Goal: Information Seeking & Learning: Learn about a topic

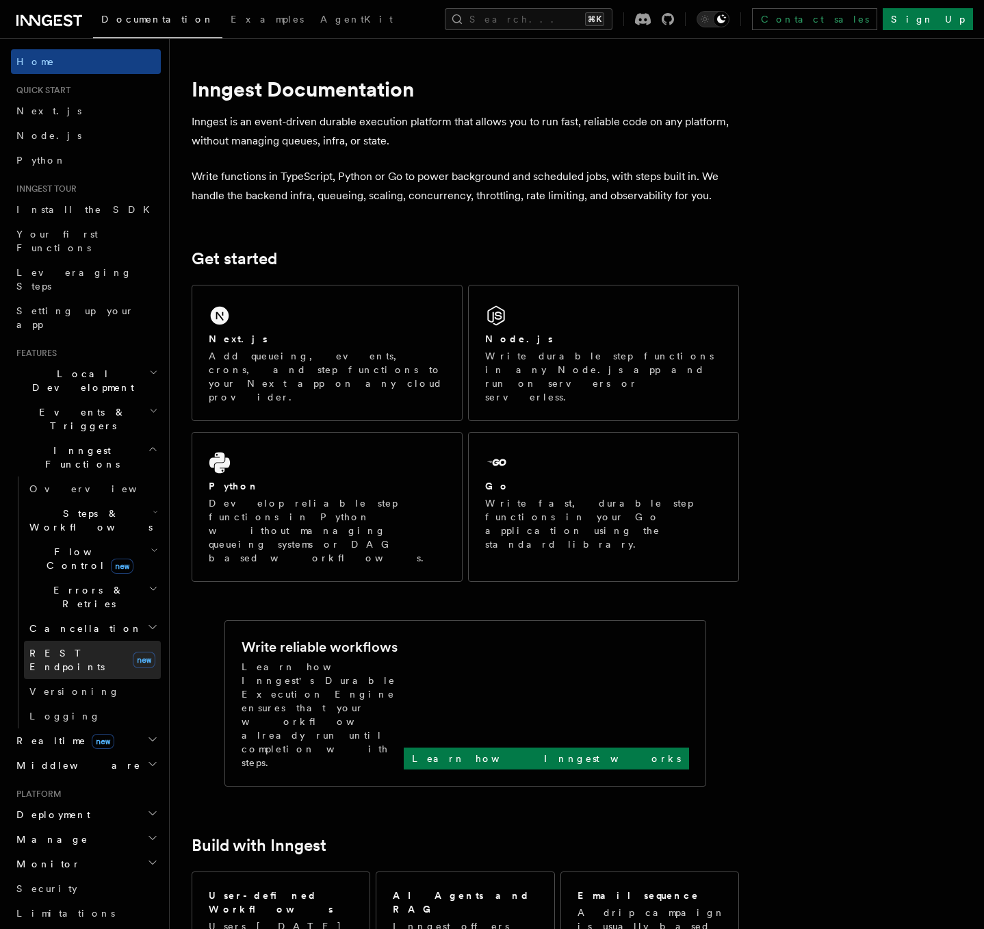
click at [70, 647] on span "REST Endpoints" at bounding box center [66, 659] width 75 height 25
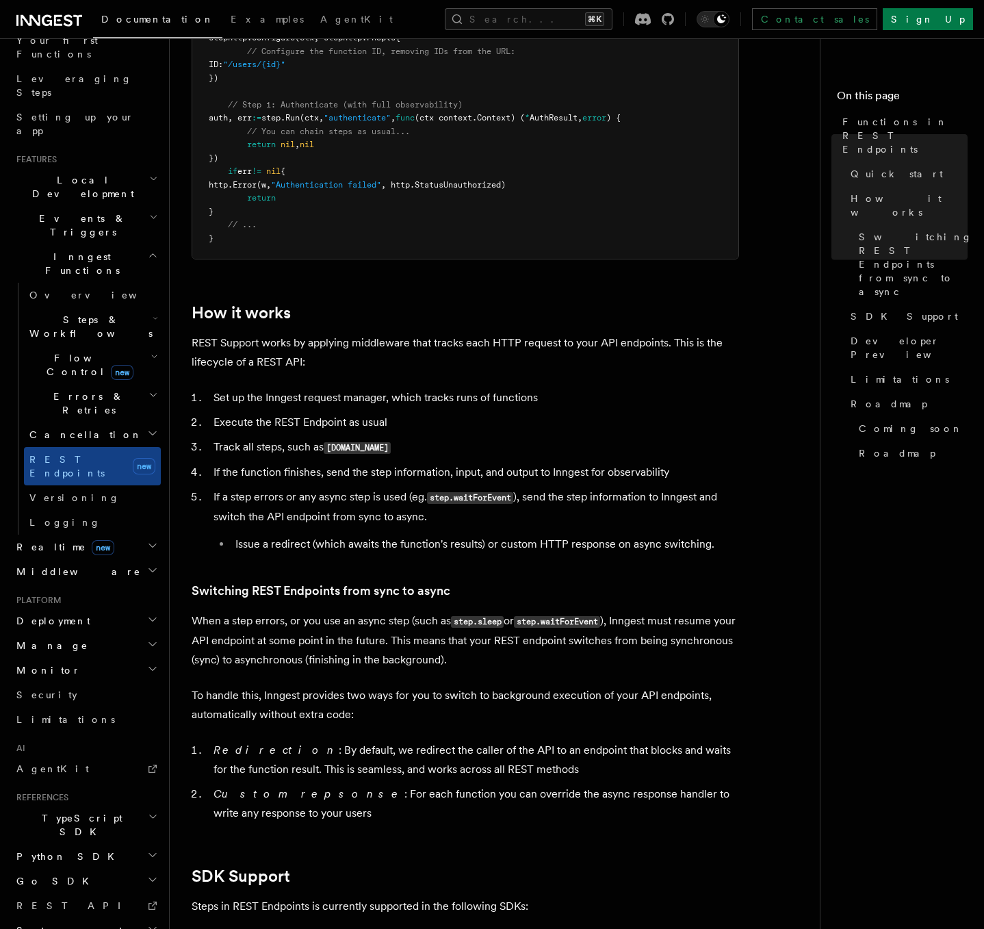
scroll to position [2228, 0]
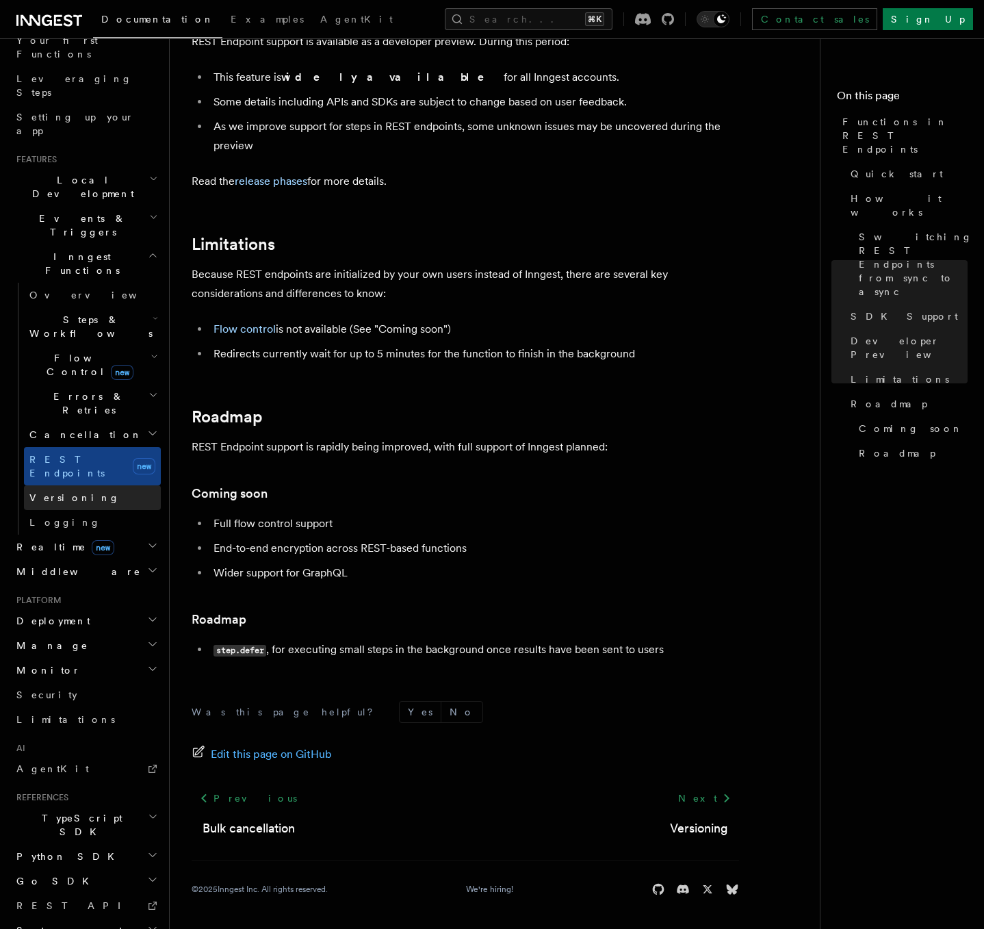
click at [93, 485] on link "Versioning" at bounding box center [92, 497] width 137 height 25
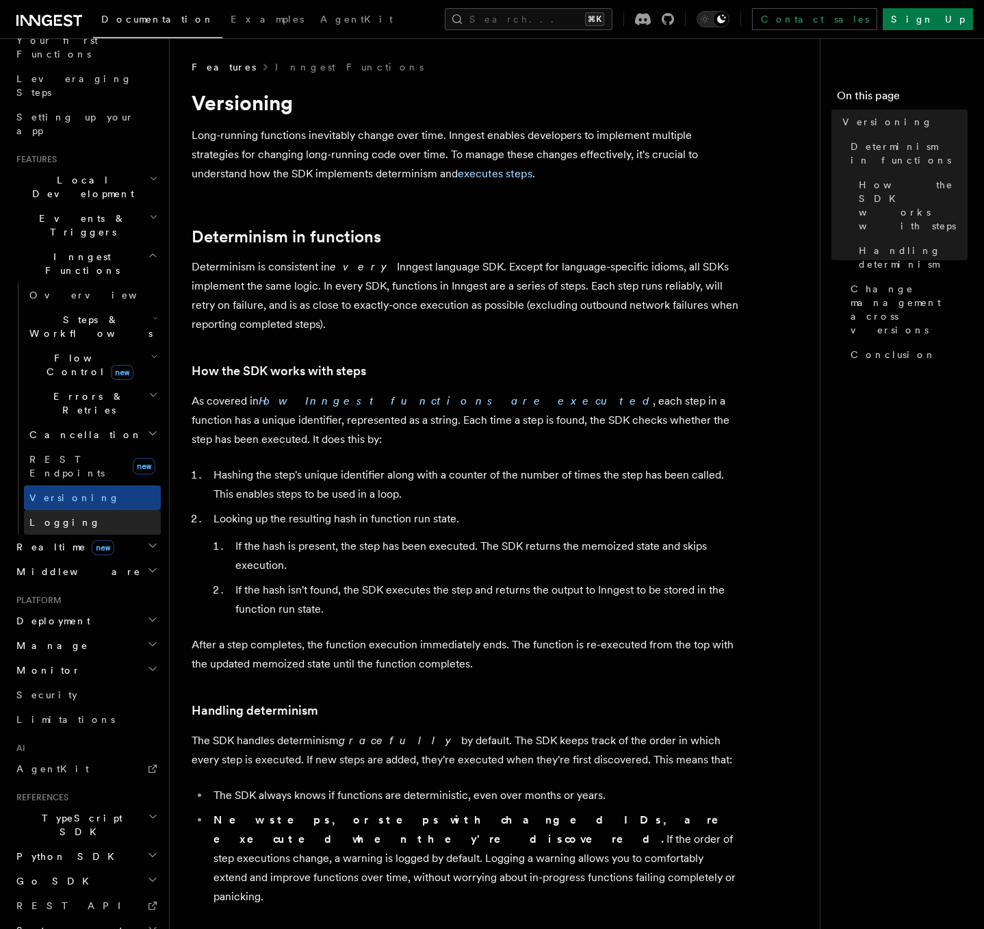
click at [83, 510] on link "Logging" at bounding box center [92, 522] width 137 height 25
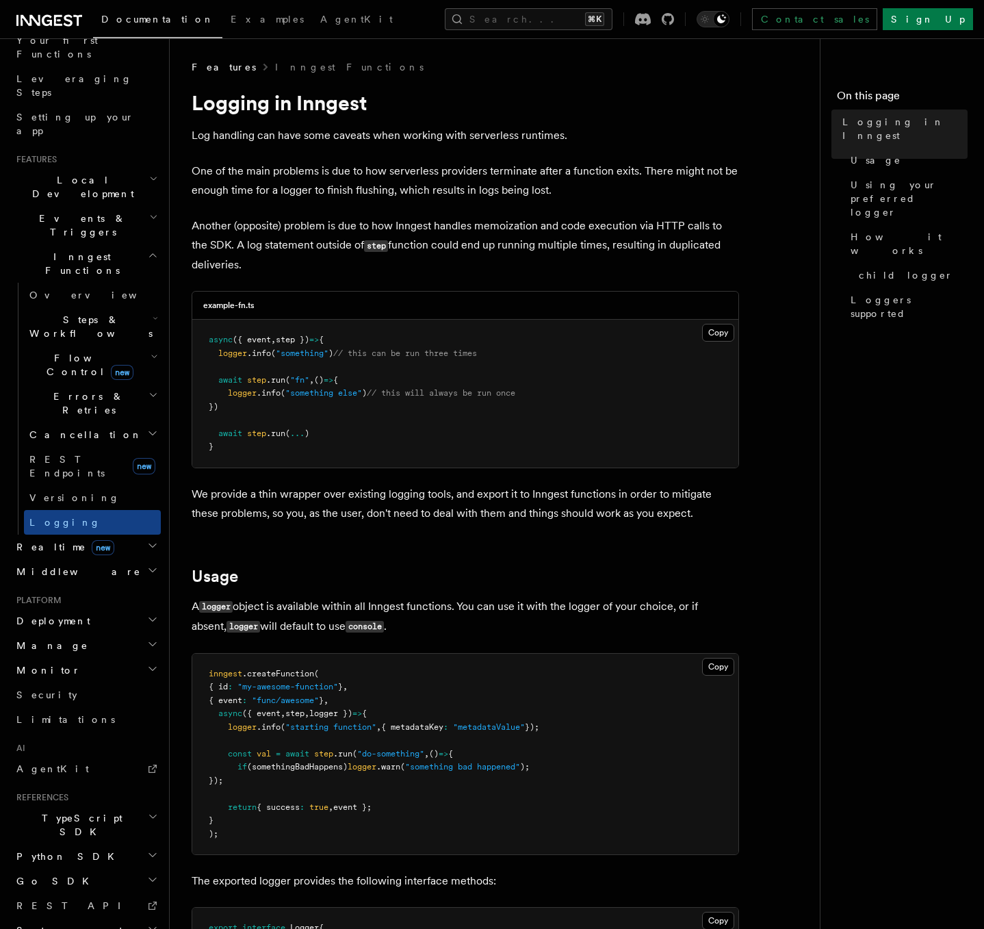
click at [59, 250] on span "Inngest Functions" at bounding box center [79, 263] width 137 height 27
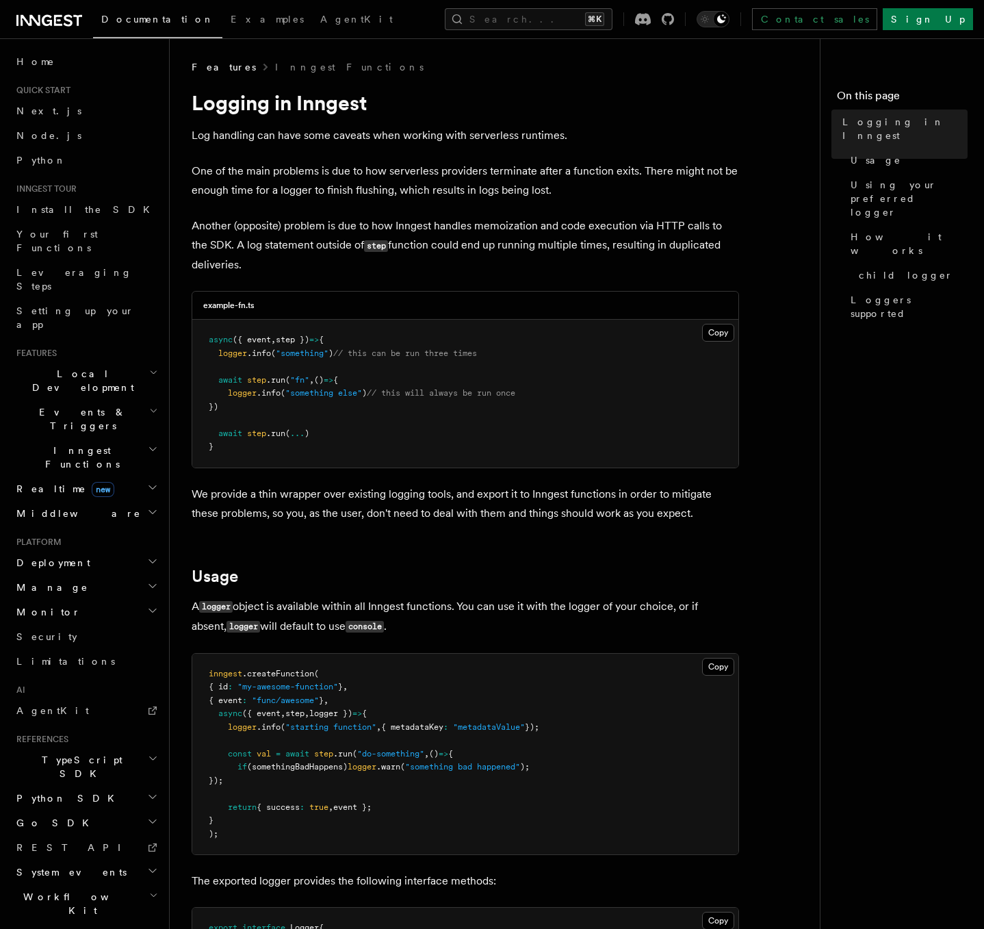
click at [99, 400] on h2 "Events & Triggers" at bounding box center [86, 419] width 150 height 38
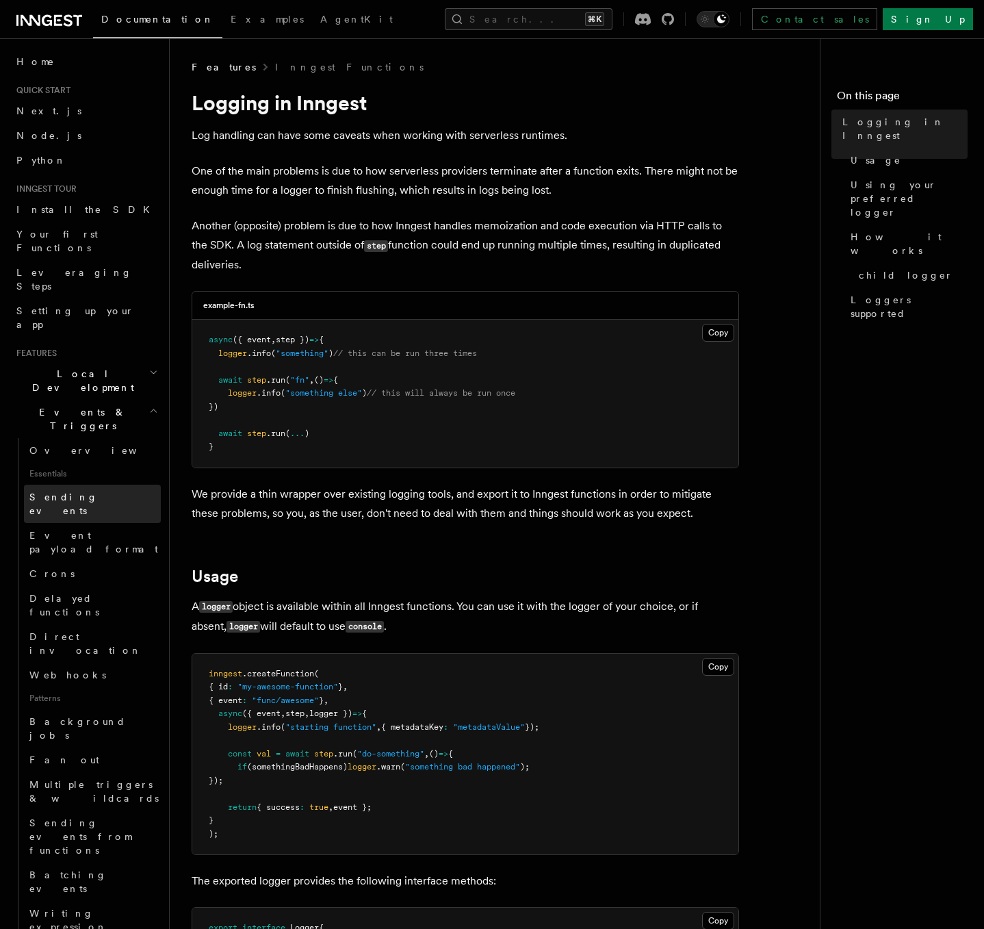
click at [84, 491] on span "Sending events" at bounding box center [63, 503] width 68 height 25
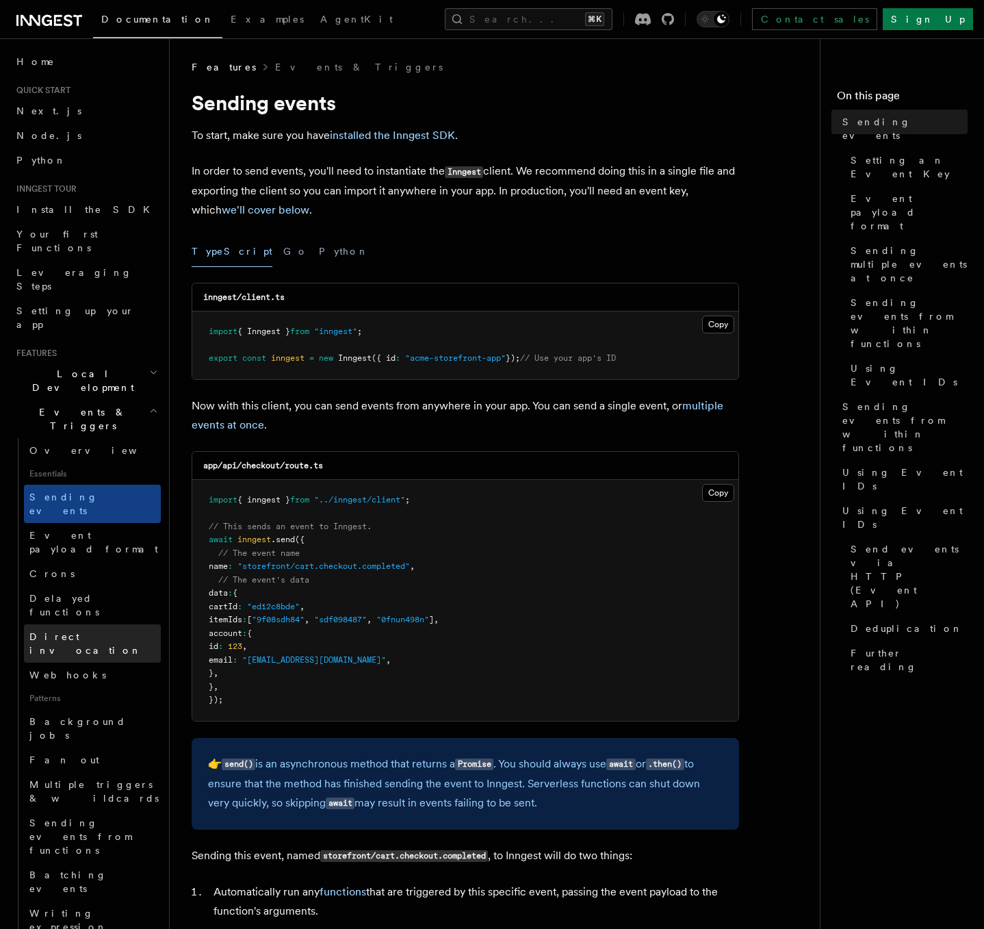
click at [90, 631] on span "Direct invocation" at bounding box center [85, 643] width 112 height 25
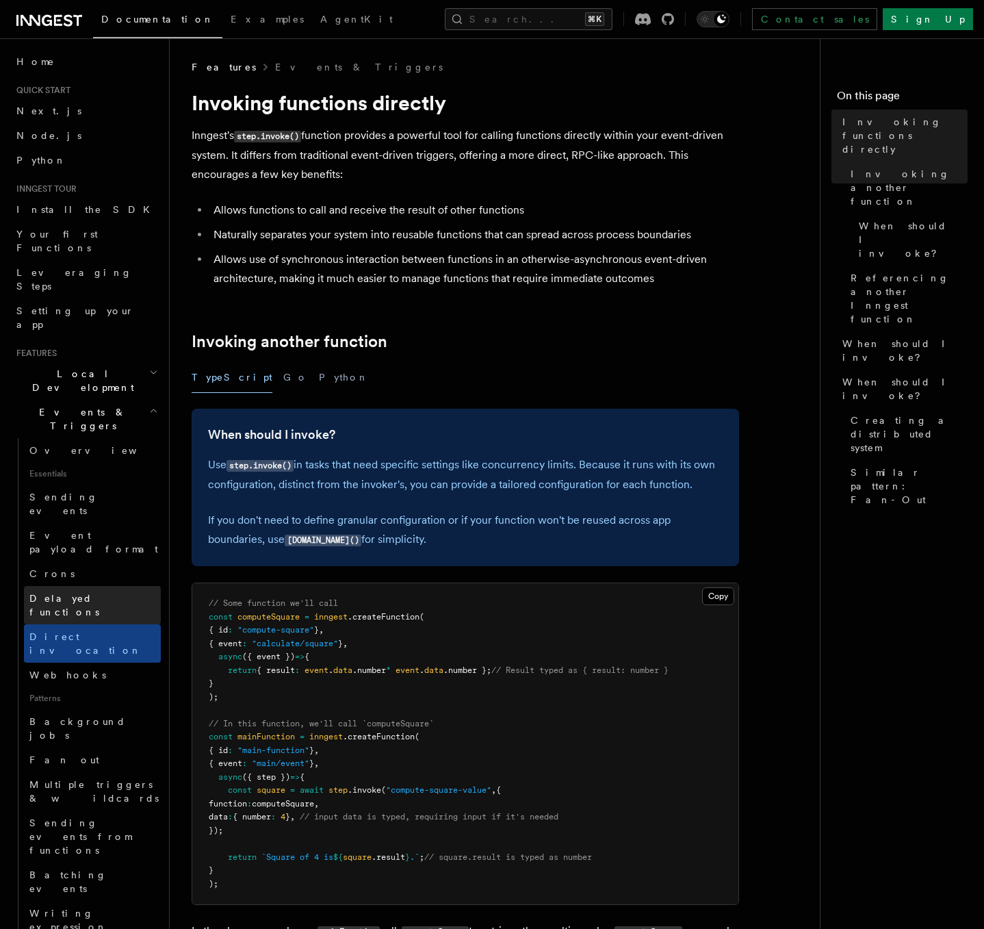
click at [92, 593] on span "Delayed functions" at bounding box center [64, 605] width 70 height 25
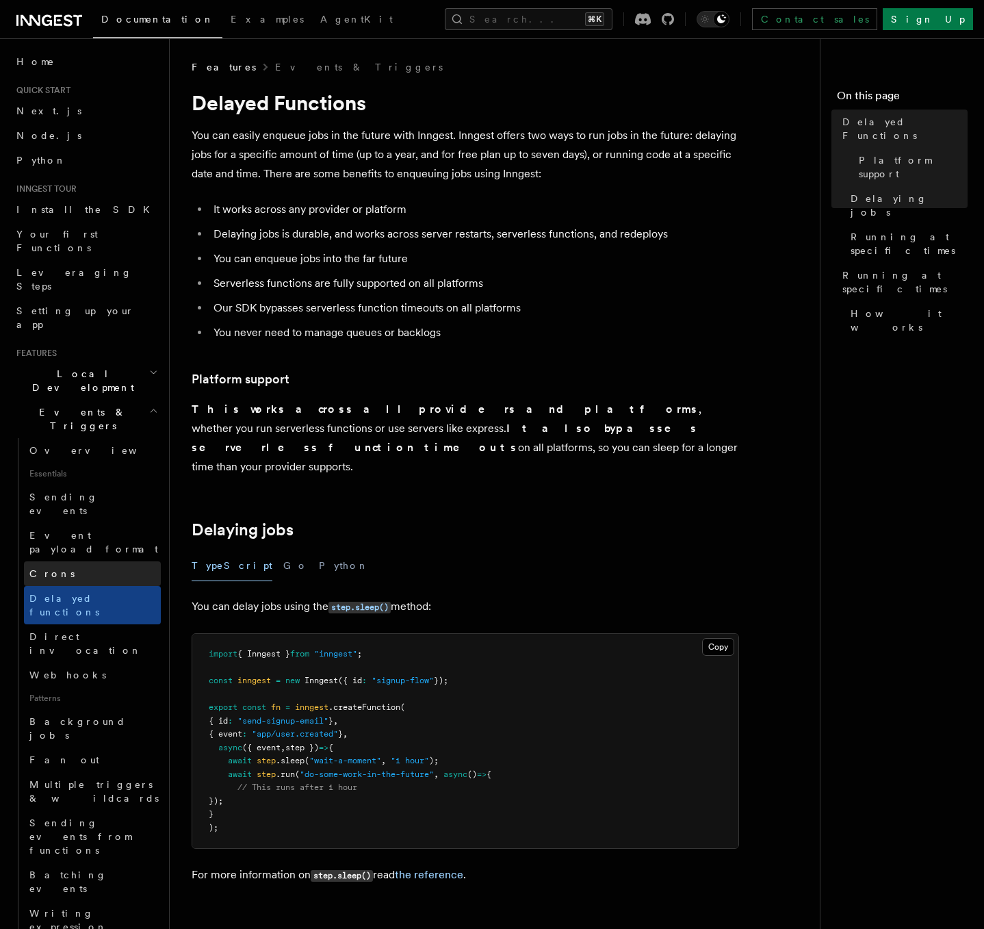
click at [94, 561] on link "Crons" at bounding box center [92, 573] width 137 height 25
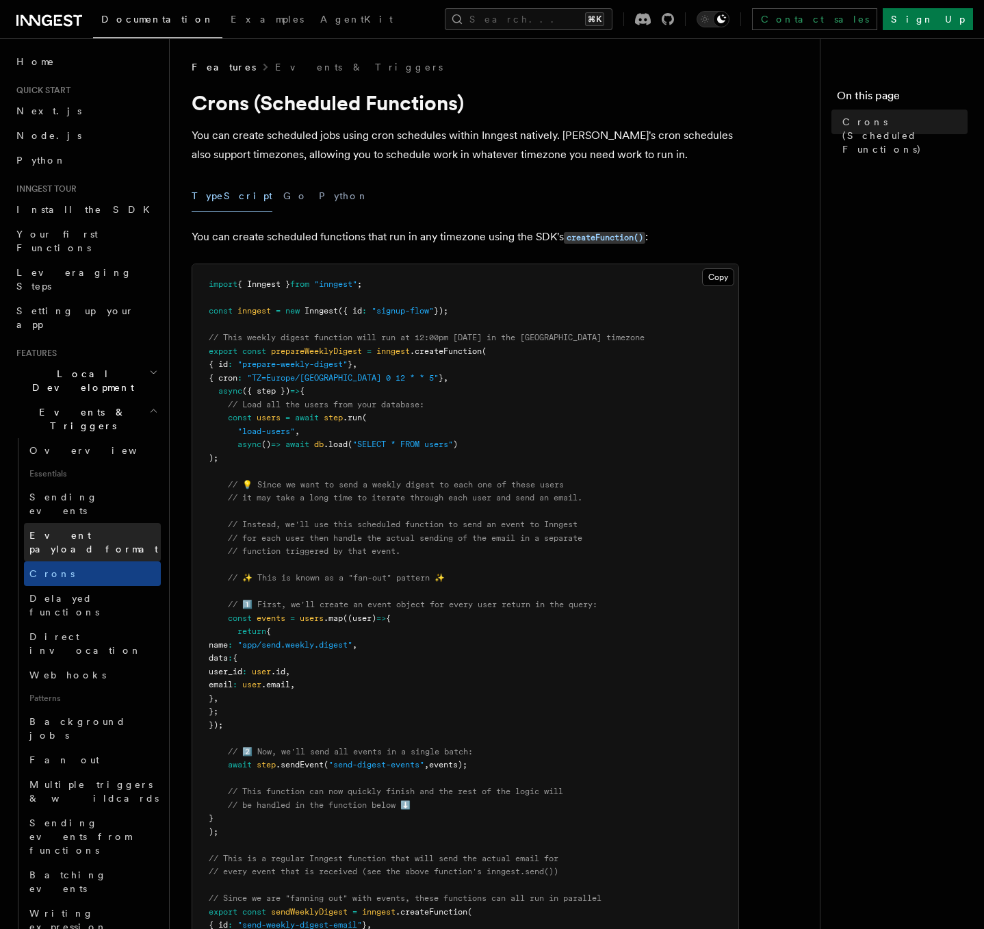
click at [94, 530] on span "Event payload format" at bounding box center [93, 542] width 129 height 25
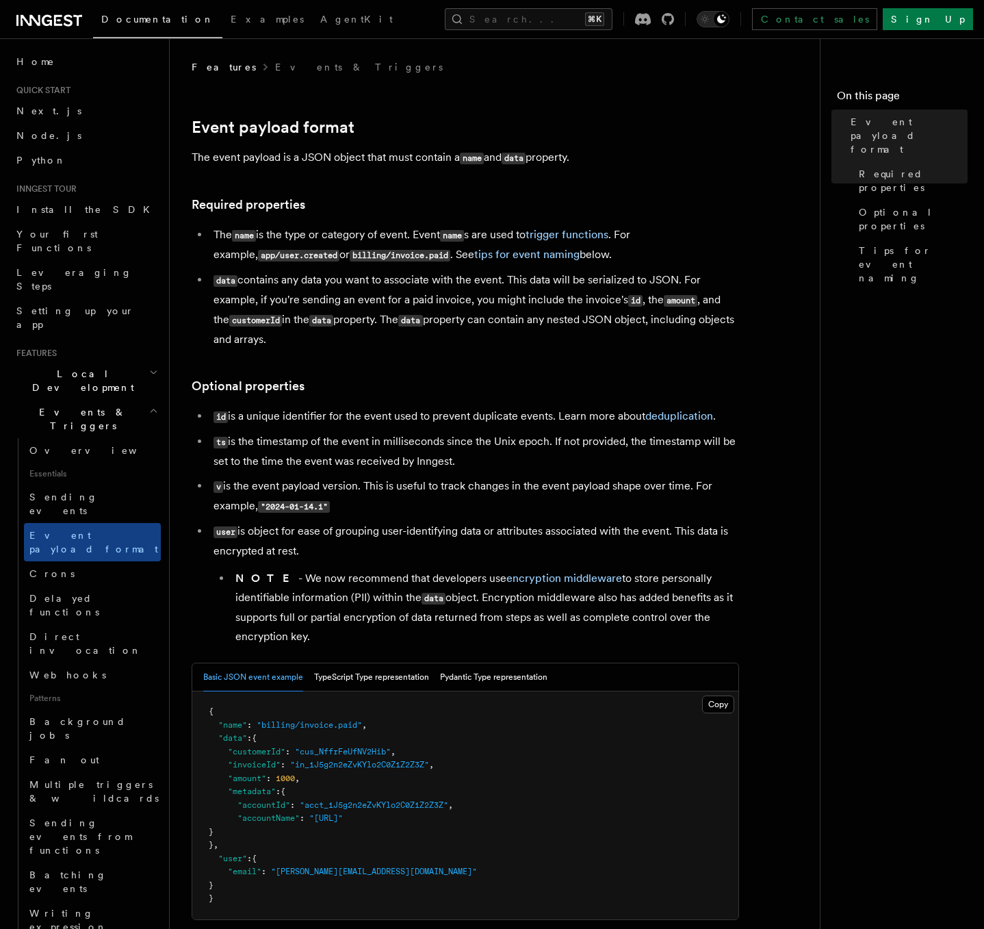
click at [399, 516] on ul "id is a unique identifier for the event used to prevent duplicate events. Learn…" at bounding box center [465, 525] width 547 height 239
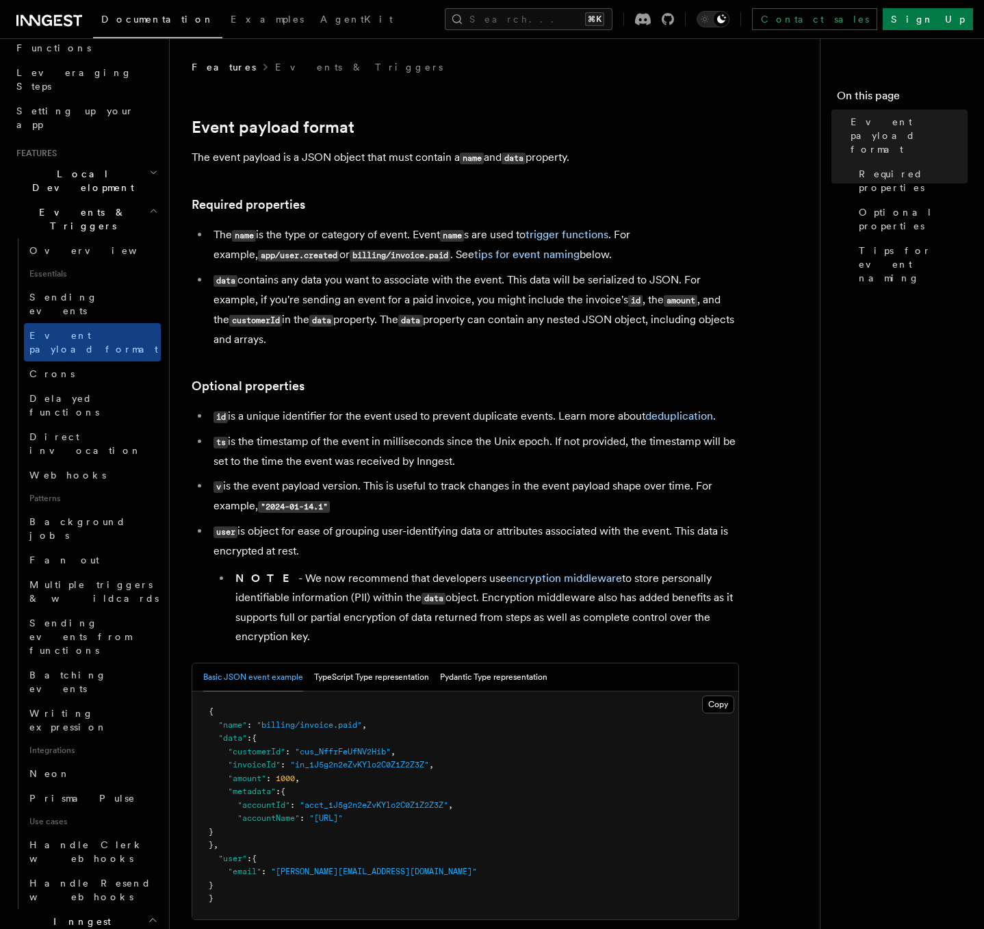
scroll to position [250, 0]
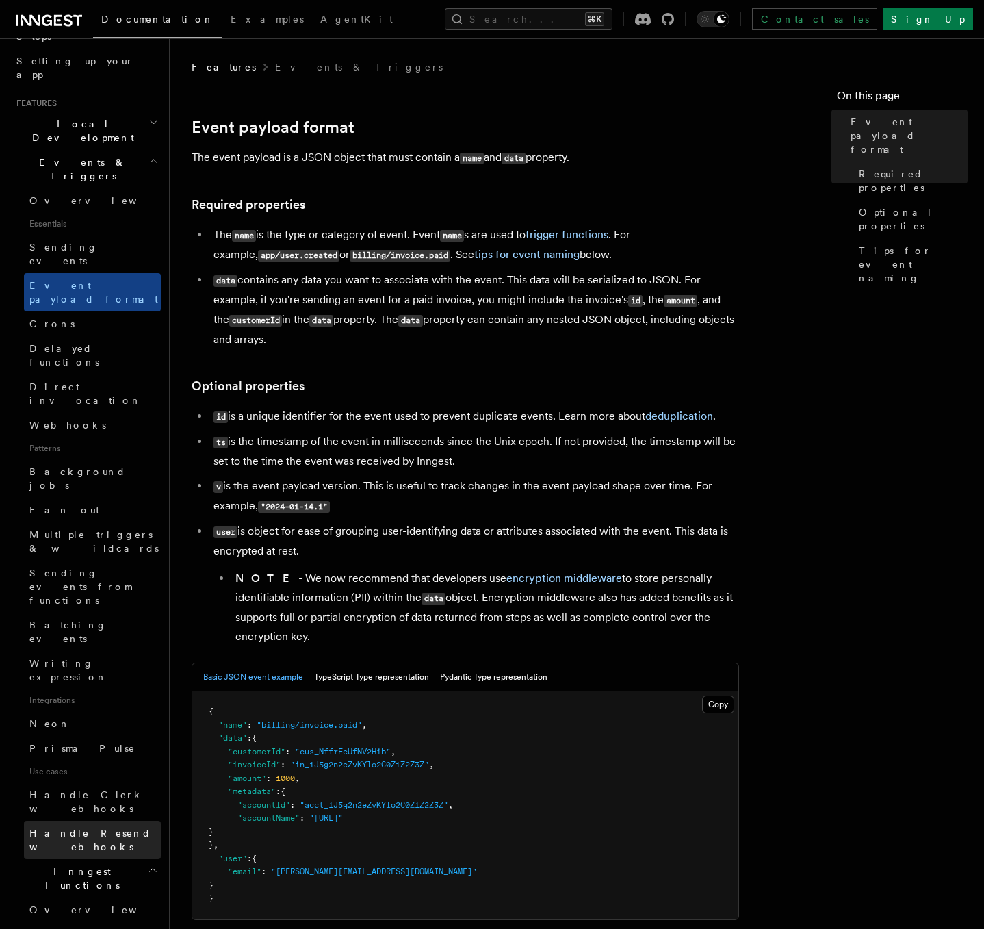
click at [93, 826] on span "Handle Resend webhooks" at bounding box center [94, 839] width 131 height 27
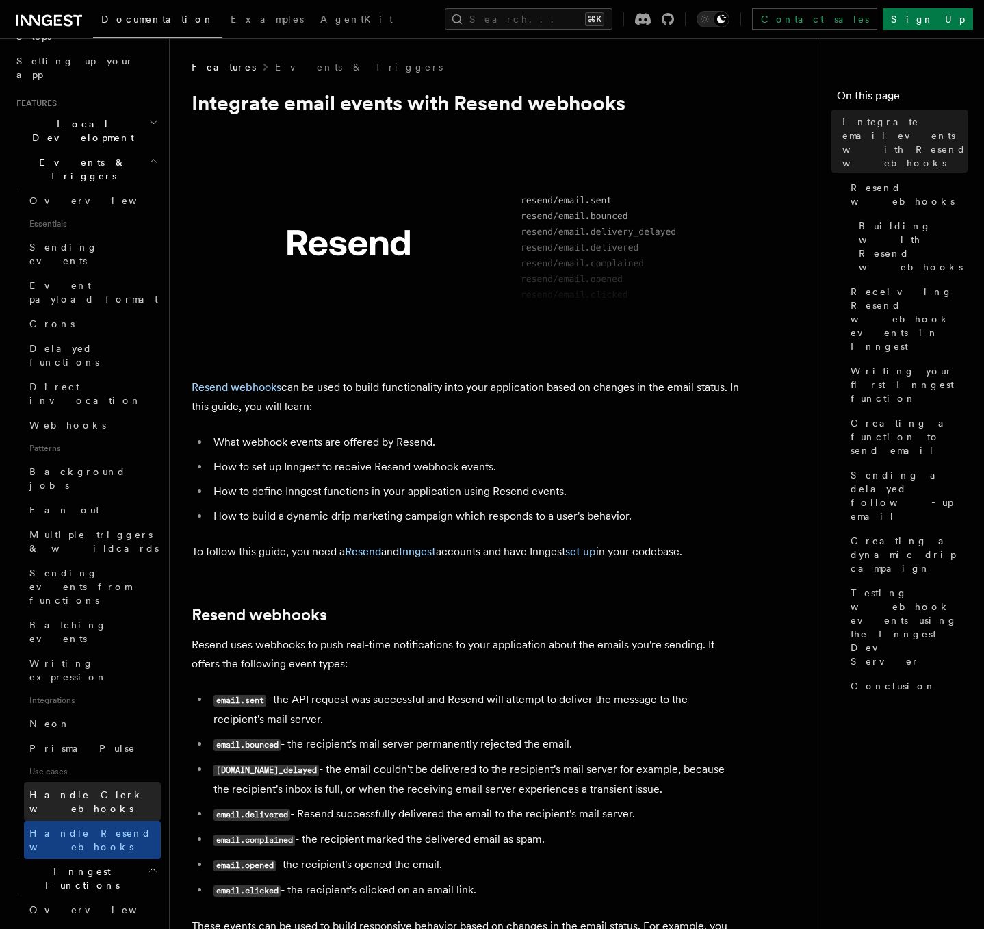
click at [88, 788] on span "Handle Clerk webhooks" at bounding box center [94, 801] width 131 height 27
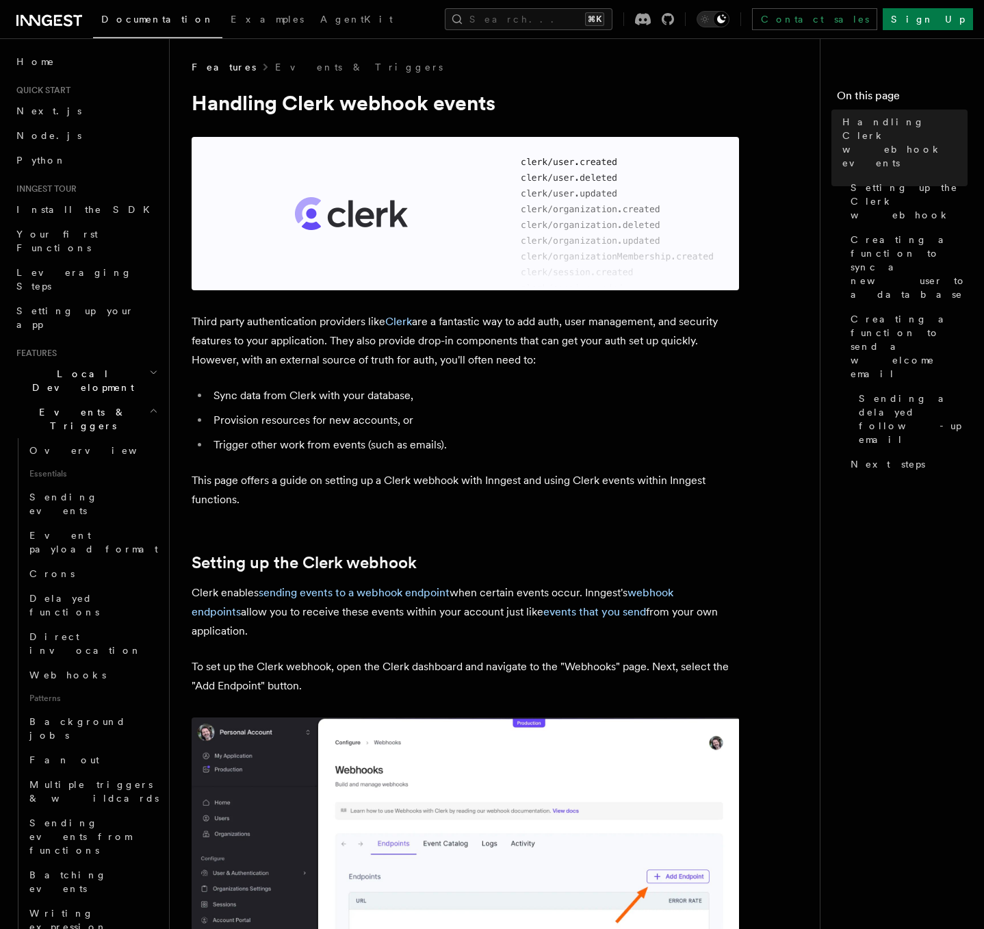
click at [149, 405] on icon "button" at bounding box center [153, 410] width 9 height 11
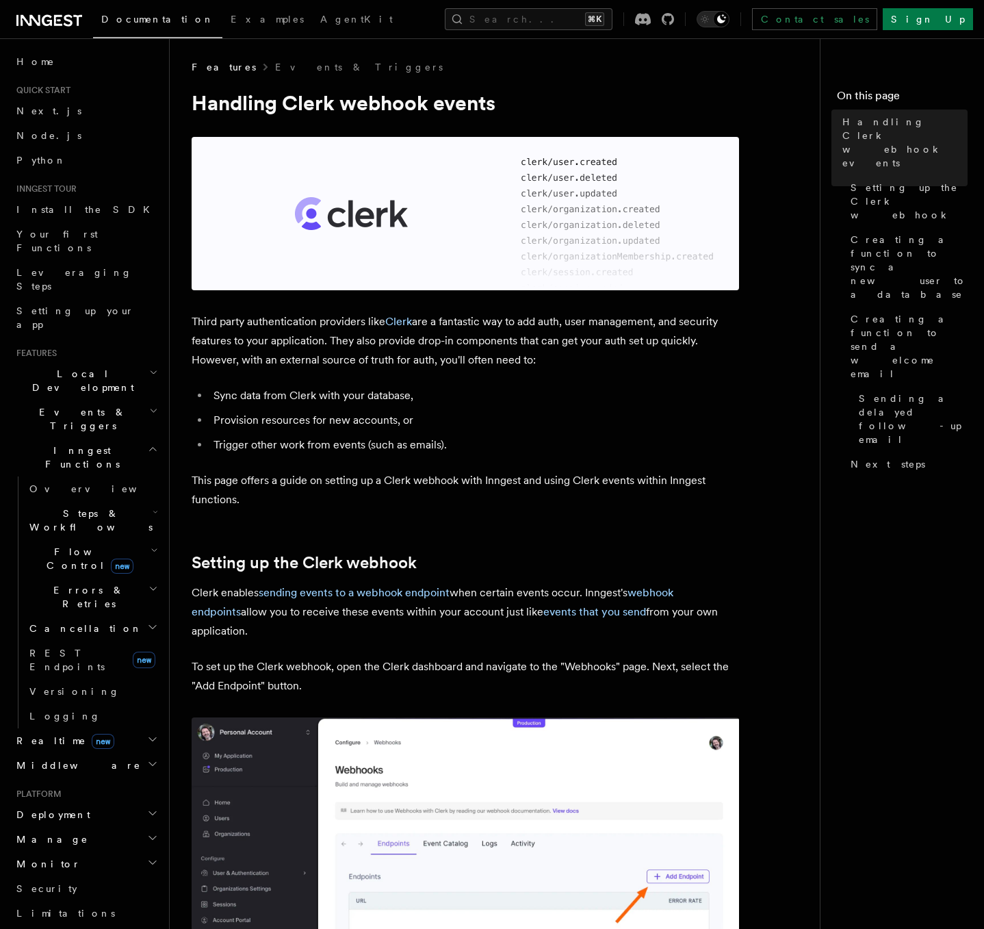
drag, startPoint x: 143, startPoint y: 380, endPoint x: 135, endPoint y: 413, distance: 33.9
click at [150, 448] on icon "button" at bounding box center [153, 449] width 6 height 3
